Goal: Communication & Community: Answer question/provide support

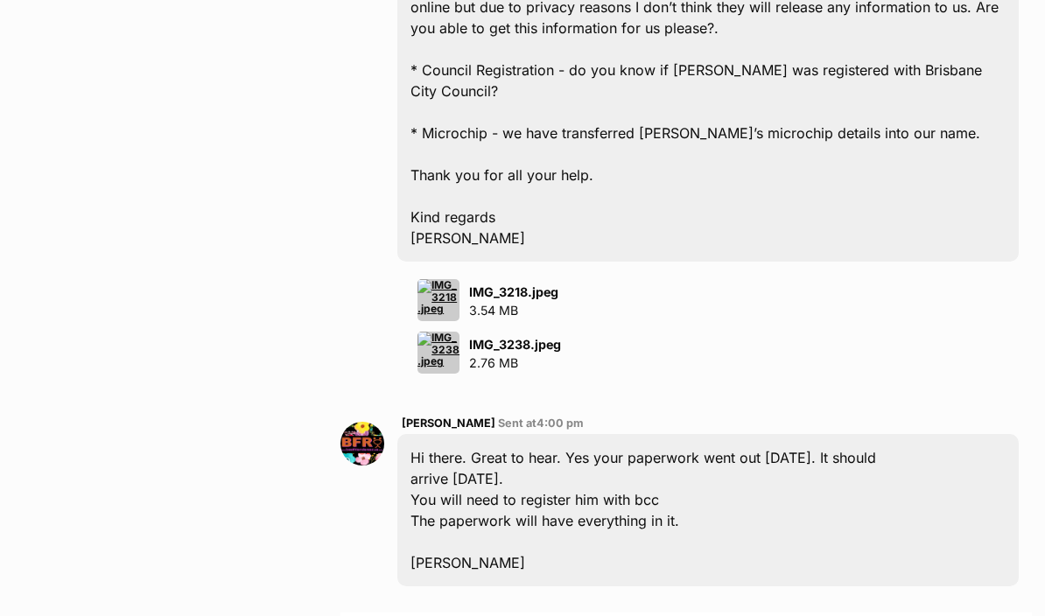
scroll to position [2372, 0]
click at [539, 285] on strong "IMG_3218.jpeg" at bounding box center [513, 292] width 89 height 15
click at [458, 280] on img at bounding box center [438, 301] width 42 height 42
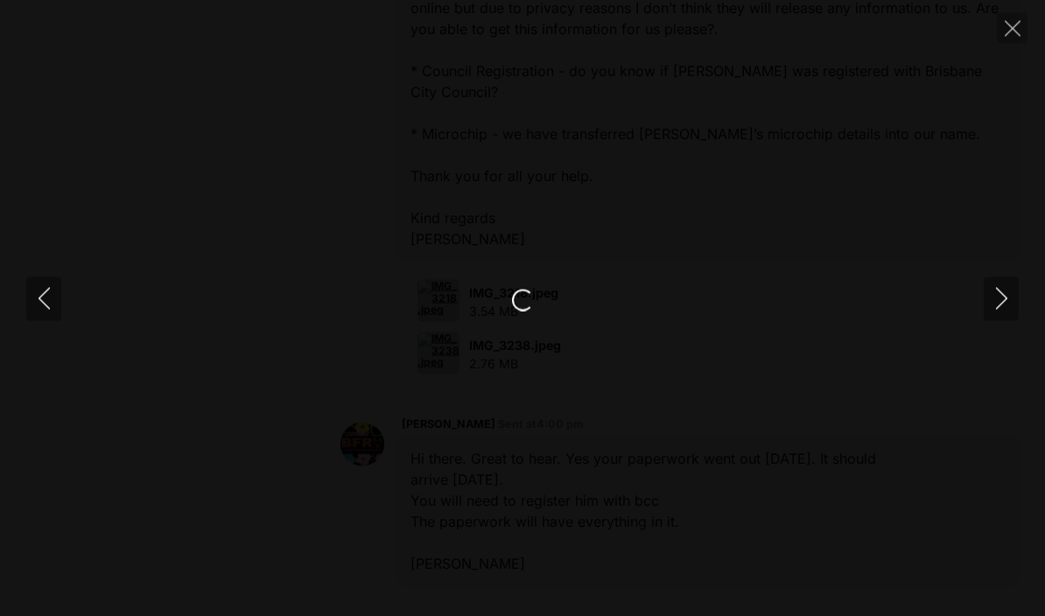
scroll to position [2373, 0]
click at [1002, 36] on button "Close" at bounding box center [1012, 28] width 31 height 31
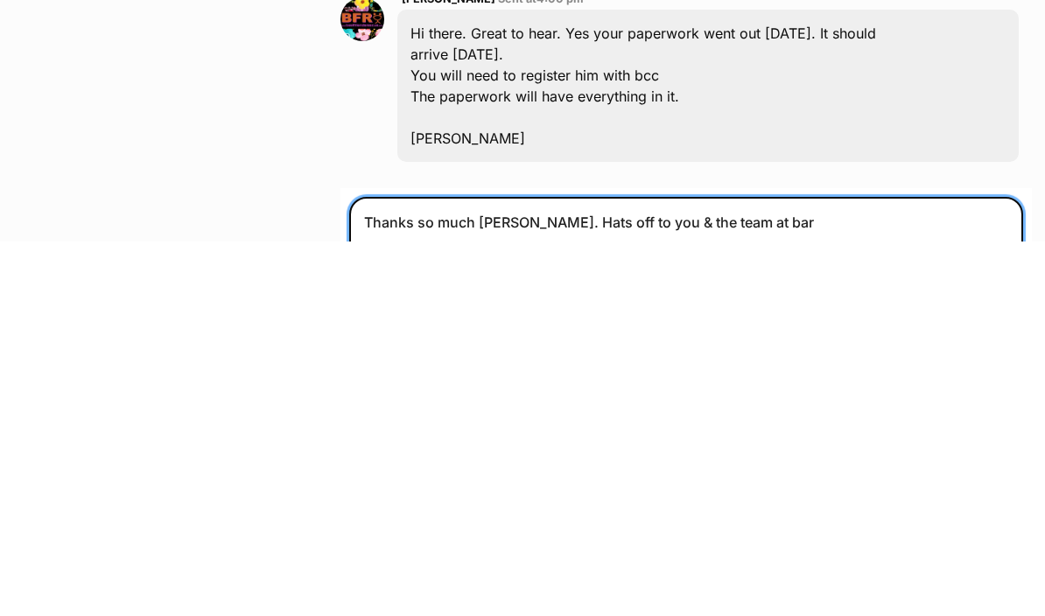
click at [857, 572] on textarea "Thanks so much [PERSON_NAME]. Hats off to you & the team at bar" at bounding box center [686, 624] width 674 height 105
click at [515, 572] on textarea "Thanks so much [PERSON_NAME]. Hats off to you & the team" at bounding box center [686, 624] width 674 height 105
click at [905, 572] on textarea "Thanks so much [PERSON_NAME] I’ll keep an eye out for it. Hats off to you & the…" at bounding box center [686, 624] width 674 height 105
click at [679, 572] on textarea "Thanks so much [PERSON_NAME] I’ll keep an eye out for it. Hats off to you & the…" at bounding box center [686, 624] width 674 height 105
click at [760, 572] on textarea "Thanks so much [PERSON_NAME] I’ll keep an eye out for it. Hats off to you & the…" at bounding box center [686, 624] width 674 height 105
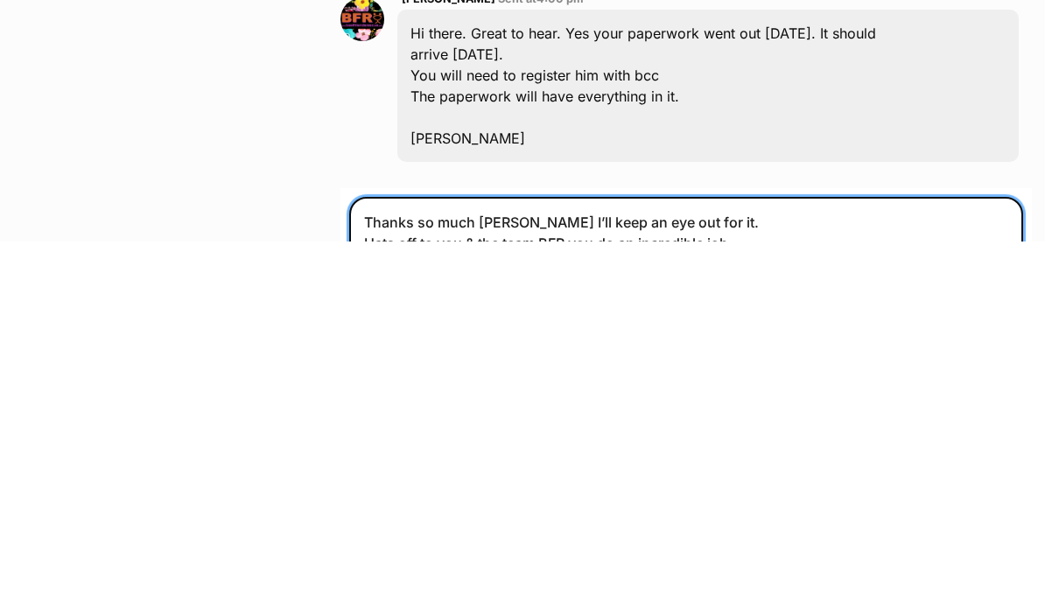
type textarea "Thanks so much [PERSON_NAME] I’ll keep an eye out for it. Hats off to you & the…"
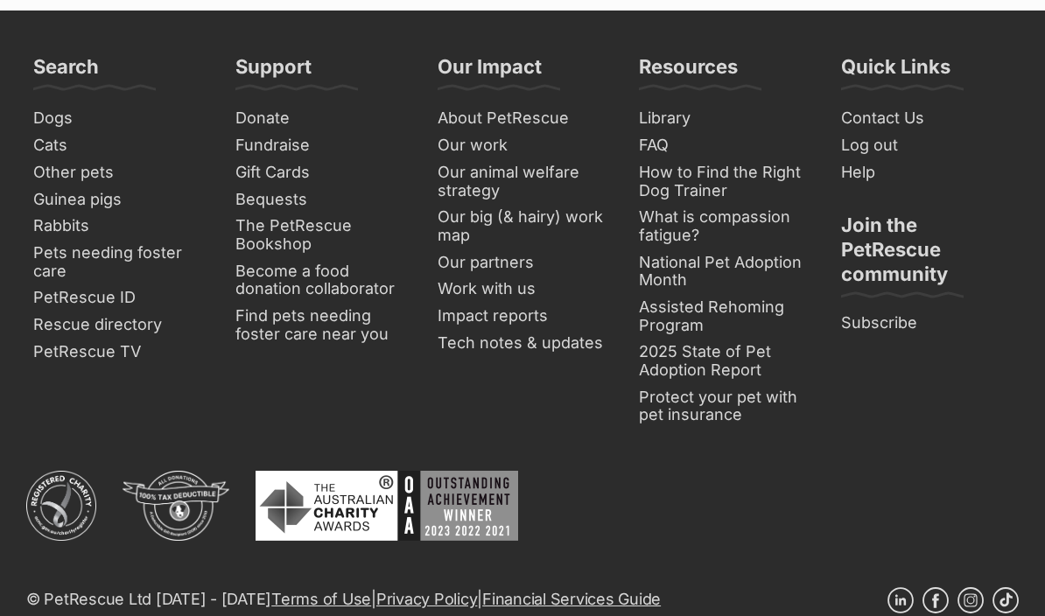
scroll to position [3578, 0]
